Goal: Task Accomplishment & Management: Complete application form

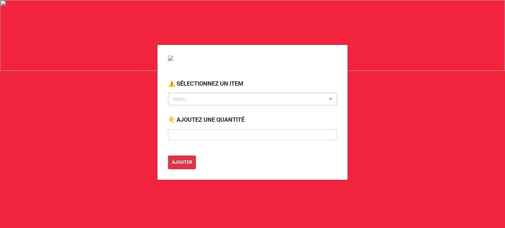
click at [196, 104] on div "Select ... No results found." at bounding box center [252, 99] width 169 height 12
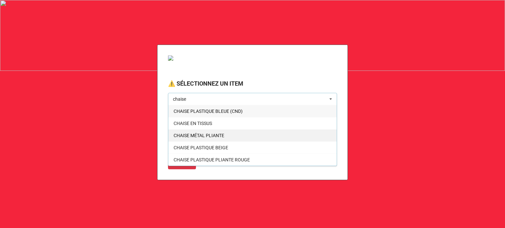
type input "chaise"
click at [207, 136] on span "CHAISE MÉTAL PLIANTE" at bounding box center [198, 135] width 51 height 5
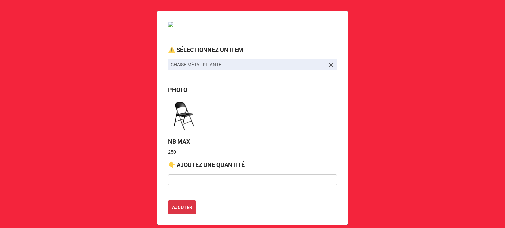
scroll to position [41, 0]
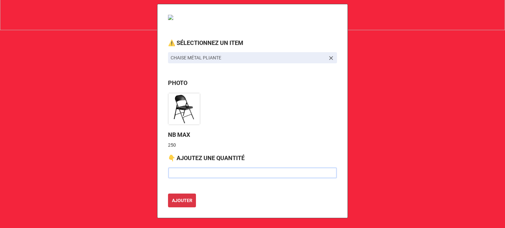
click at [187, 172] on input "text" at bounding box center [252, 173] width 169 height 11
type input "1"
click at [187, 172] on input "text" at bounding box center [252, 173] width 169 height 11
type input "25"
click at [177, 202] on b "AJOUTER" at bounding box center [182, 200] width 20 height 7
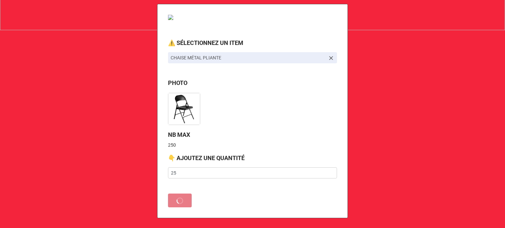
scroll to position [0, 0]
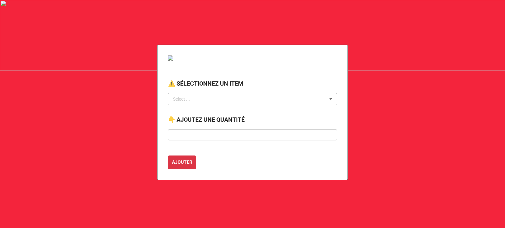
click at [213, 103] on div "Select ... No results found." at bounding box center [252, 99] width 169 height 12
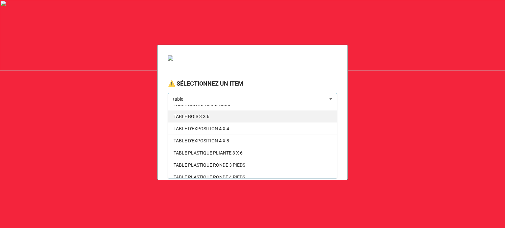
scroll to position [35, 0]
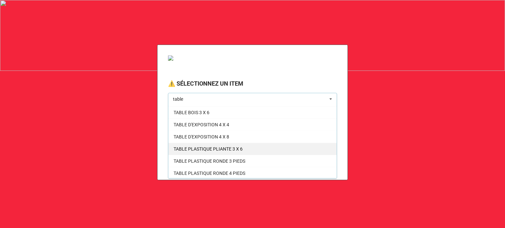
type input "table"
click at [224, 152] on div "TABLE PLASTIQUE PLIANTE 3 X 6" at bounding box center [252, 149] width 168 height 12
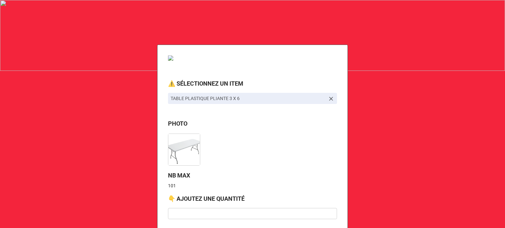
click at [201, 161] on div at bounding box center [186, 148] width 37 height 35
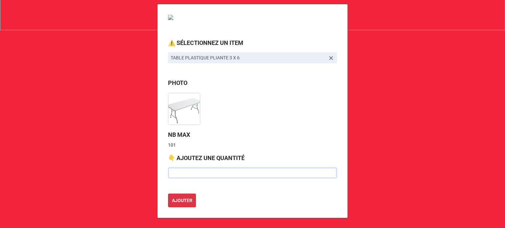
click at [193, 171] on input "text" at bounding box center [252, 173] width 169 height 11
type input "5"
click at [179, 199] on b "AJOUTER" at bounding box center [182, 200] width 20 height 7
